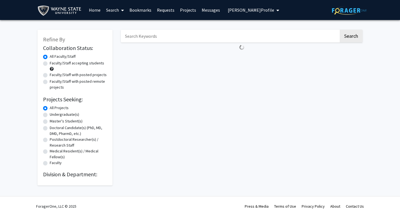
click at [334, 10] on img at bounding box center [349, 10] width 35 height 9
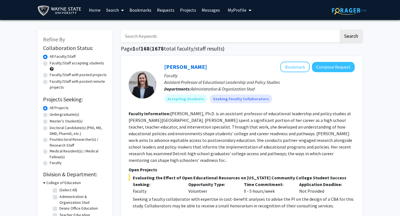
click at [55, 11] on img at bounding box center [60, 10] width 46 height 12
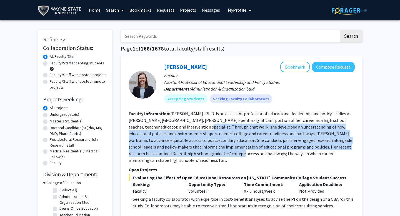
drag, startPoint x: 170, startPoint y: 129, endPoint x: 188, endPoint y: 152, distance: 29.3
click at [188, 152] on fg-read-more "[PERSON_NAME], Ph.D. is an assistant professor of educational leadership and po…" at bounding box center [241, 137] width 224 height 52
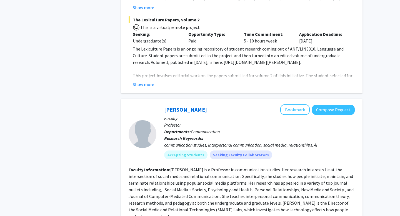
scroll to position [609, 0]
